Goal: Information Seeking & Learning: Compare options

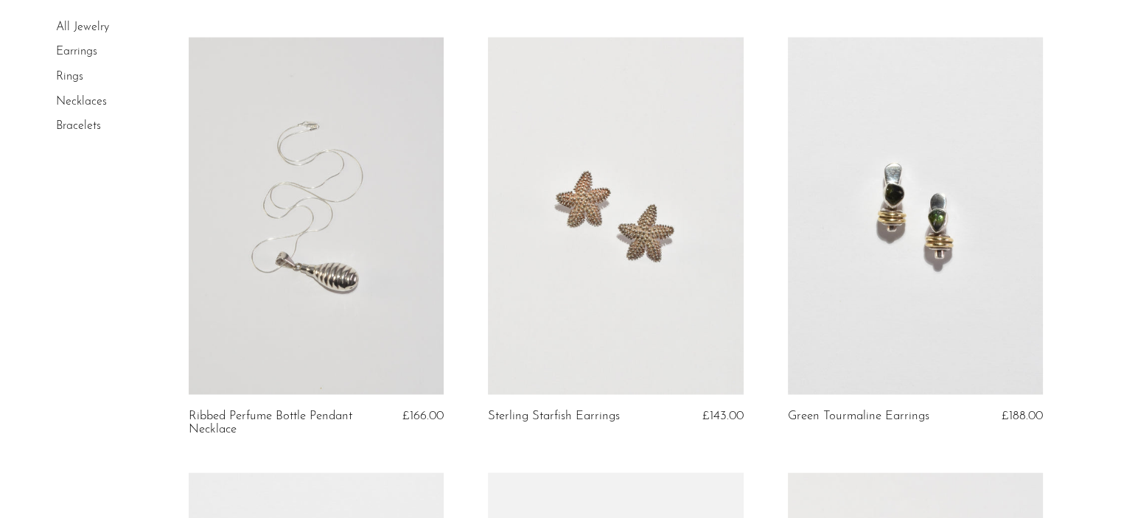
scroll to position [3068, 0]
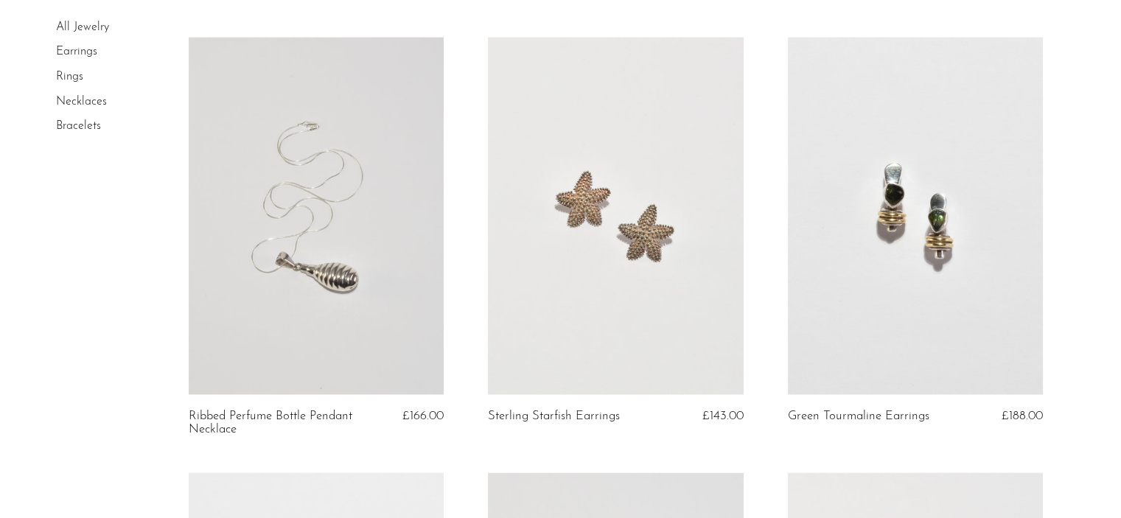
click at [388, 225] on link at bounding box center [316, 216] width 255 height 357
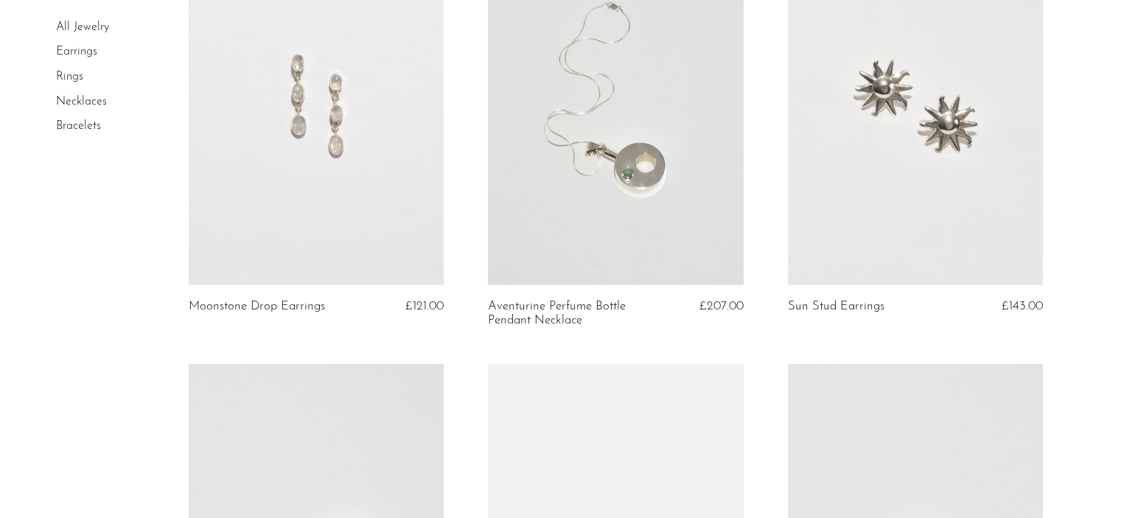
scroll to position [3614, 0]
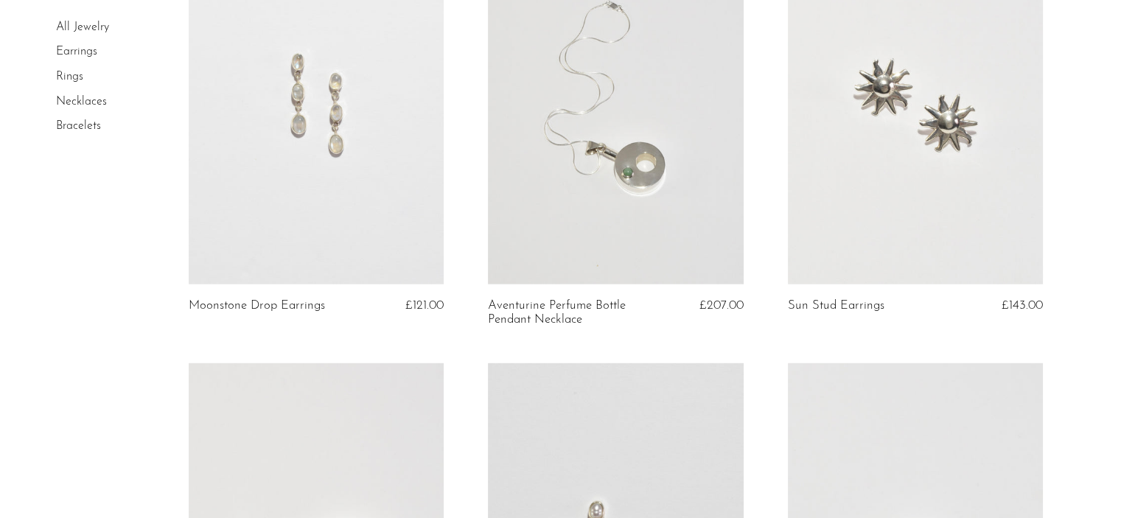
click at [273, 262] on link at bounding box center [316, 105] width 255 height 357
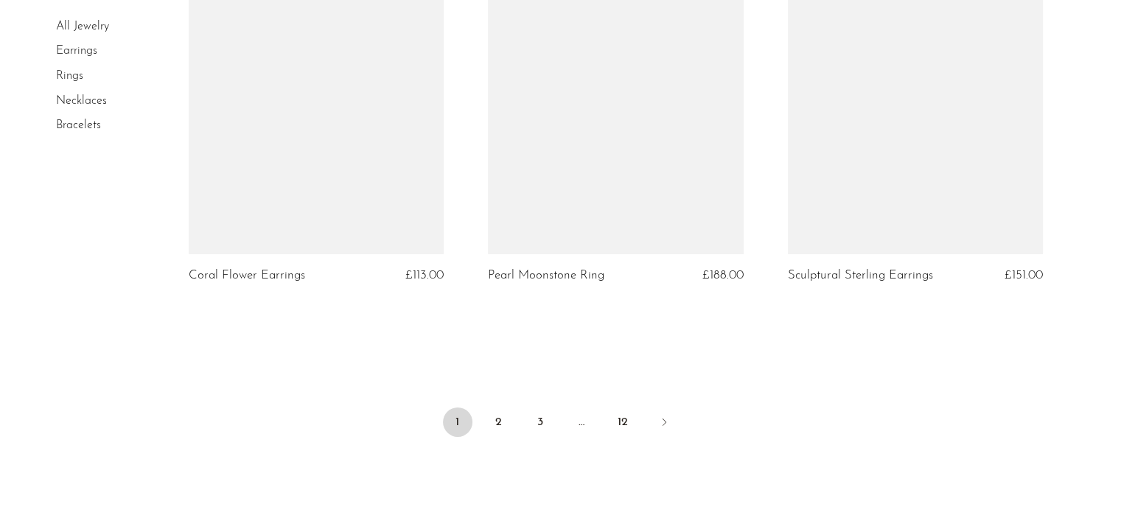
scroll to position [4940, 0]
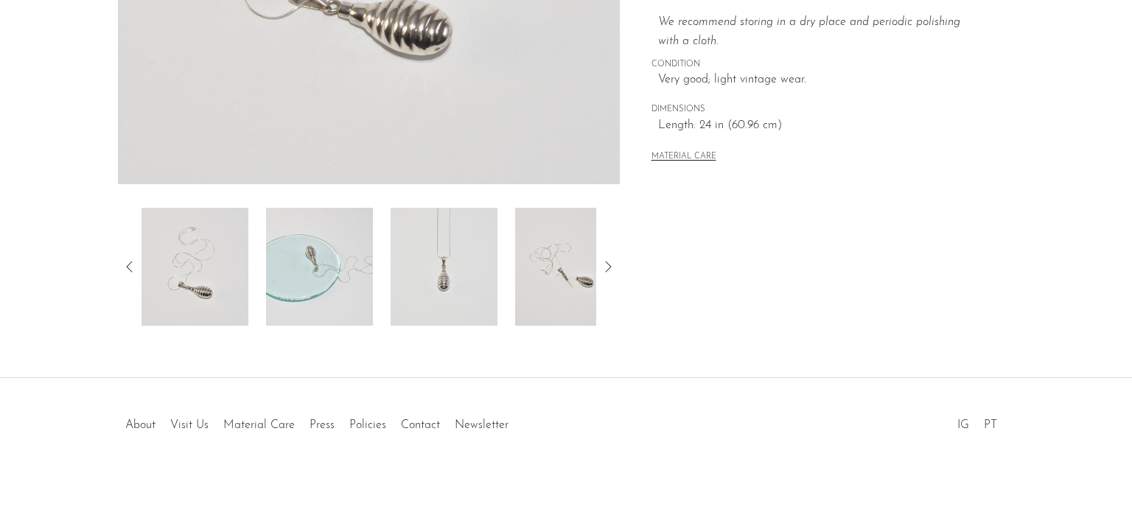
scroll to position [441, 0]
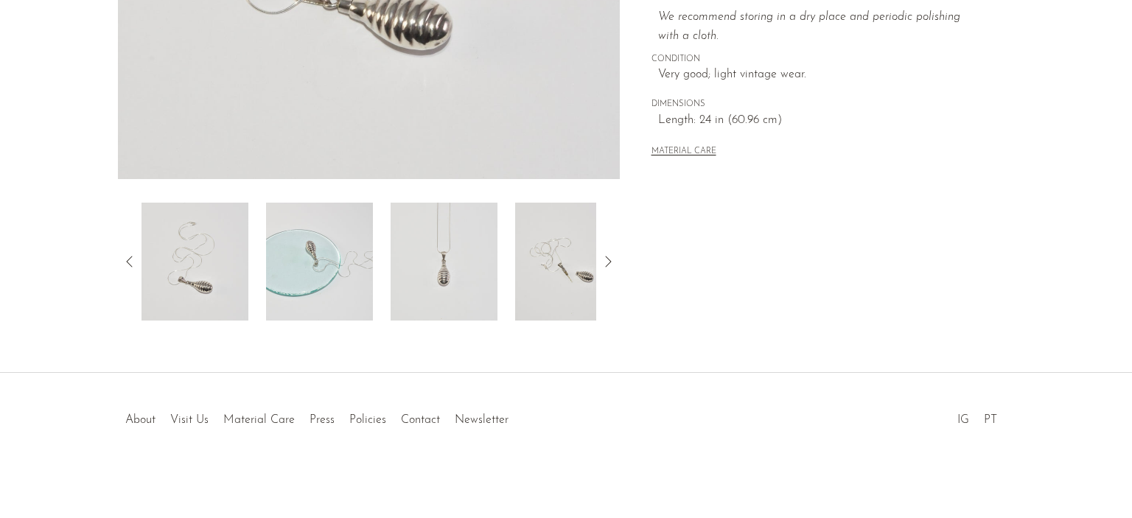
click at [437, 285] on img at bounding box center [444, 262] width 107 height 118
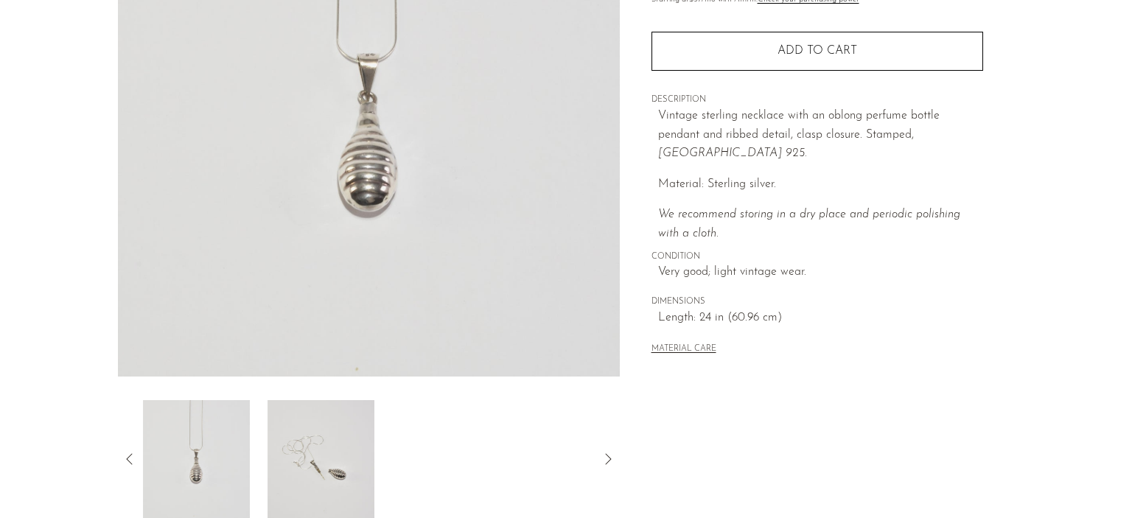
scroll to position [230, 0]
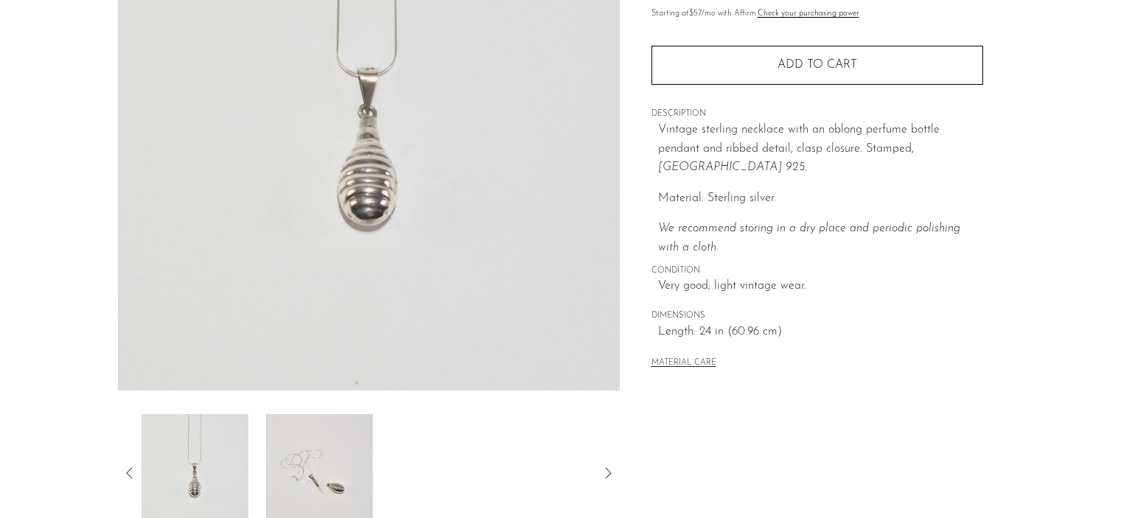
click at [266, 496] on img at bounding box center [319, 473] width 107 height 118
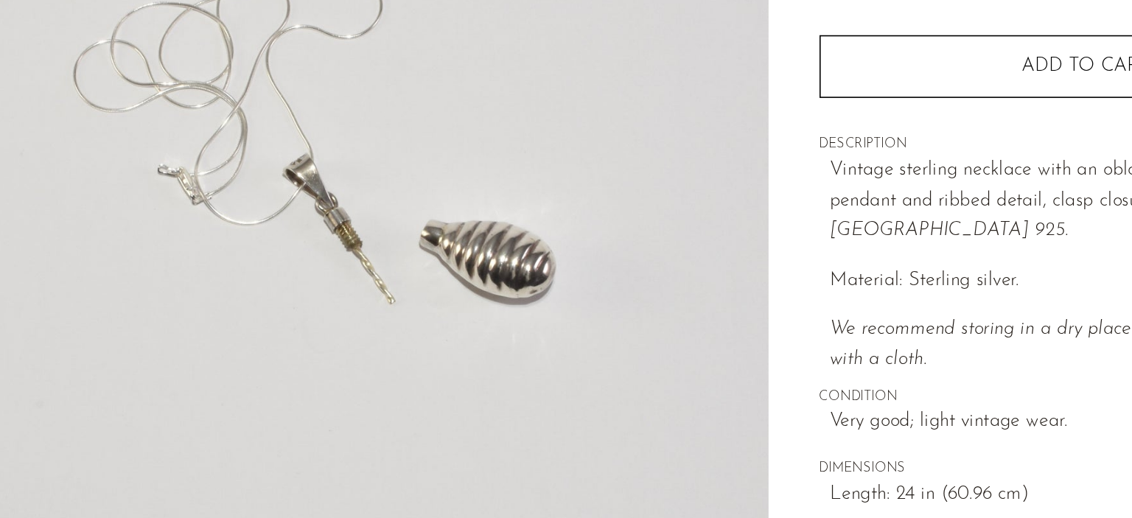
scroll to position [154, 0]
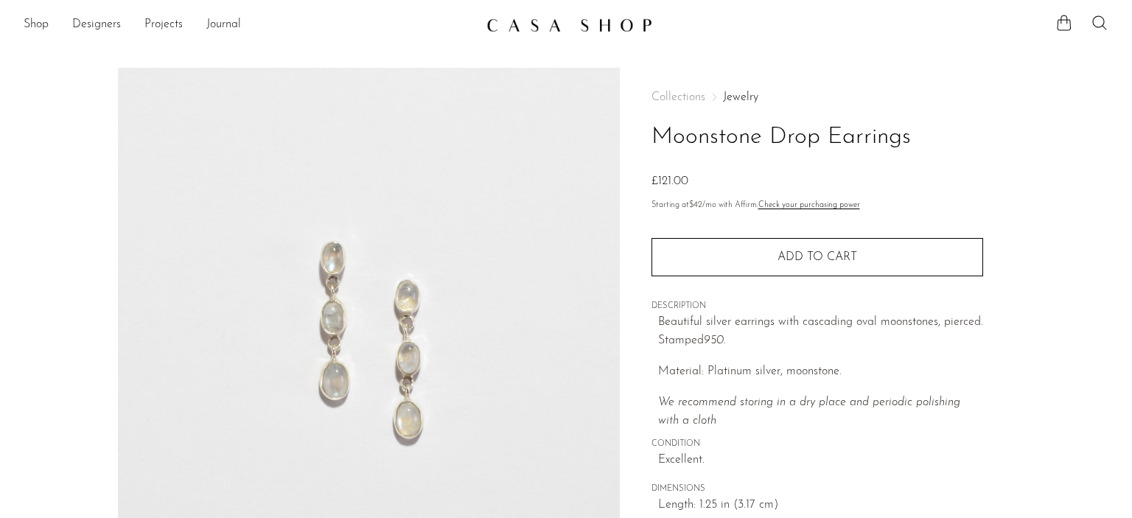
scroll to position [340, 0]
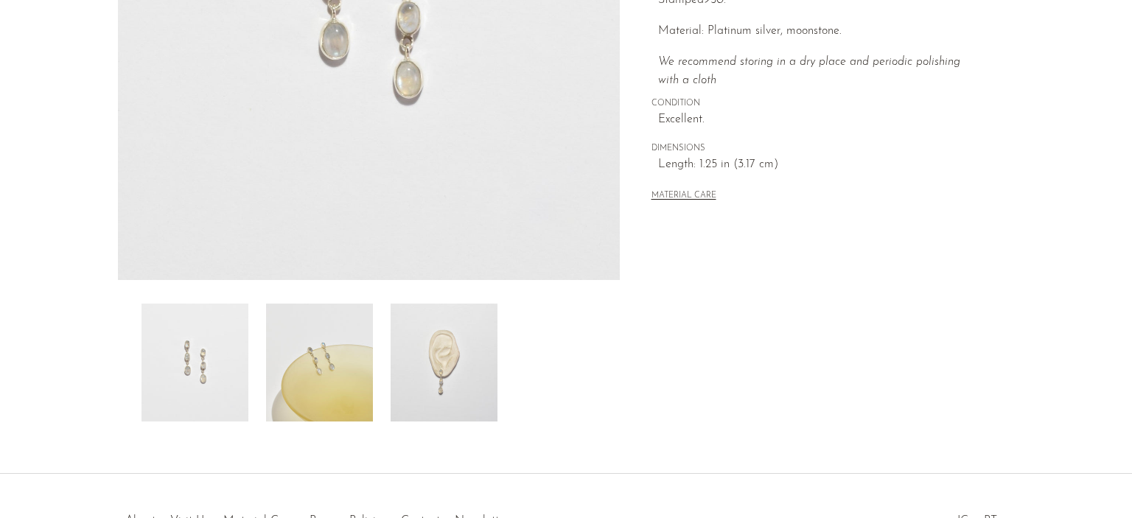
click at [351, 338] on img at bounding box center [319, 363] width 107 height 118
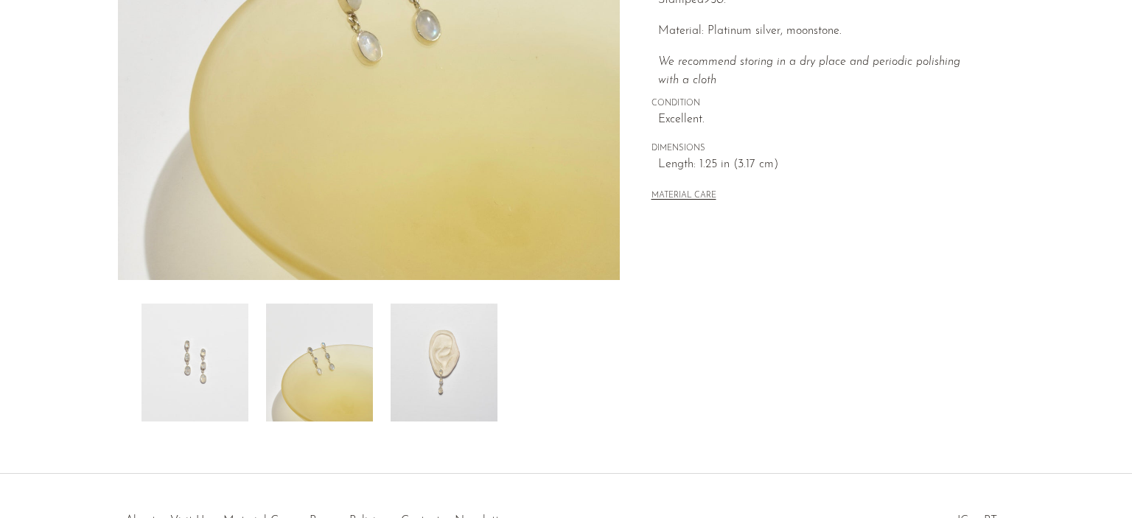
scroll to position [225, 0]
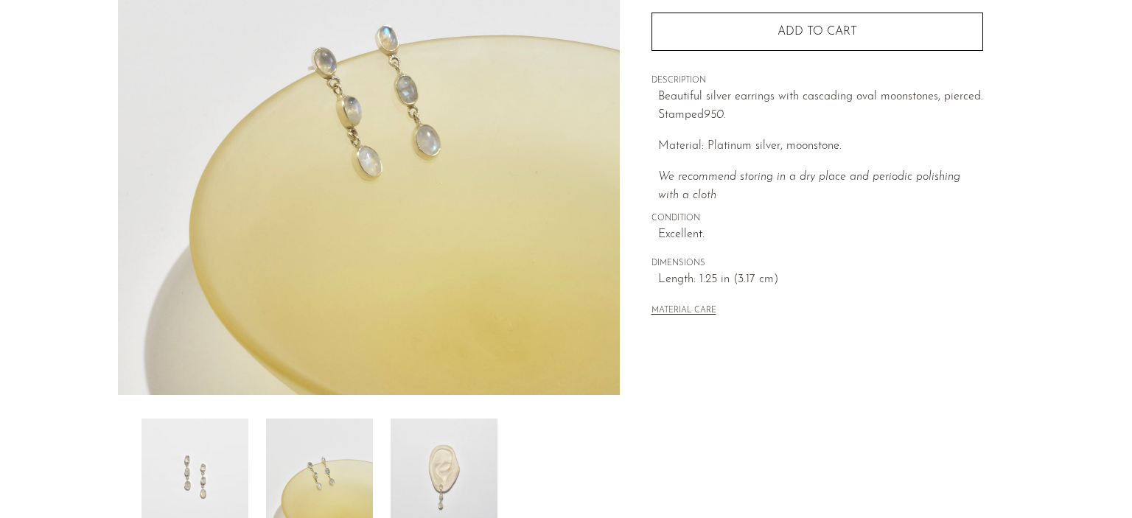
click at [430, 447] on img at bounding box center [444, 478] width 107 height 118
